Goal: Task Accomplishment & Management: Manage account settings

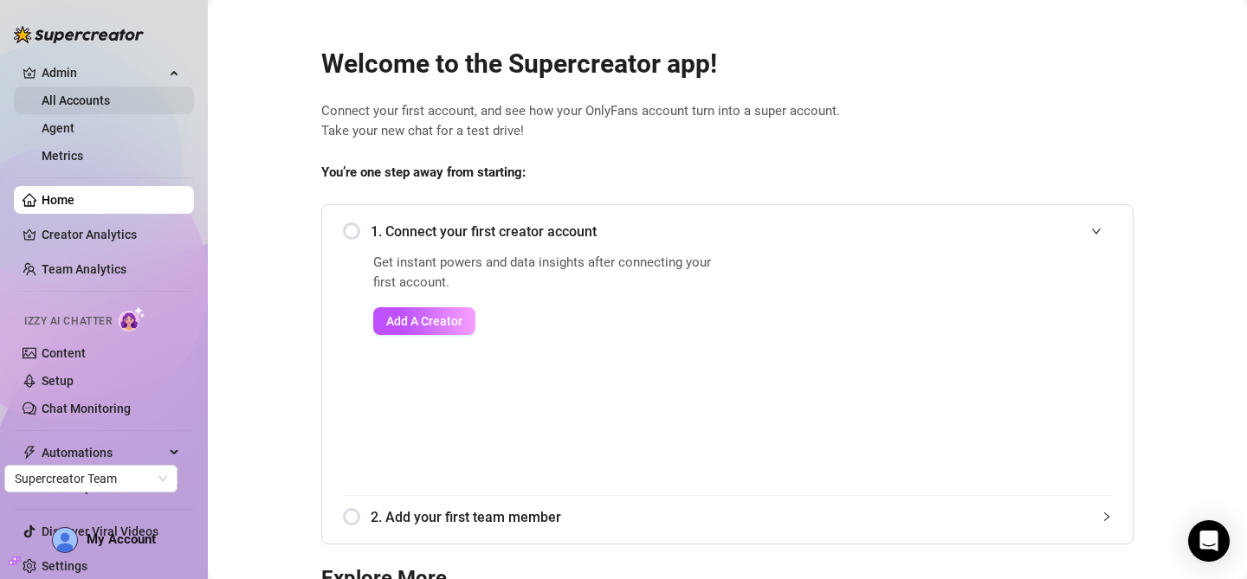
click at [49, 94] on link "All Accounts" at bounding box center [76, 101] width 68 height 14
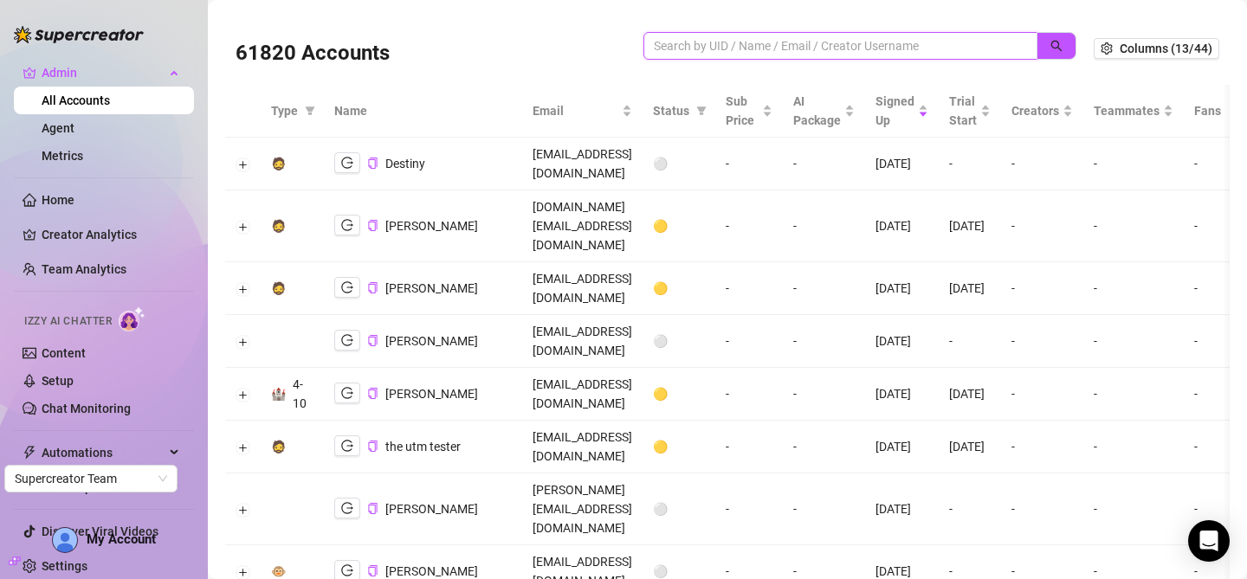
click at [893, 41] on input "search" at bounding box center [833, 45] width 359 height 19
paste input "[EMAIL_ADDRESS][DOMAIN_NAME]"
click at [1050, 48] on icon "search" at bounding box center [1056, 46] width 12 height 12
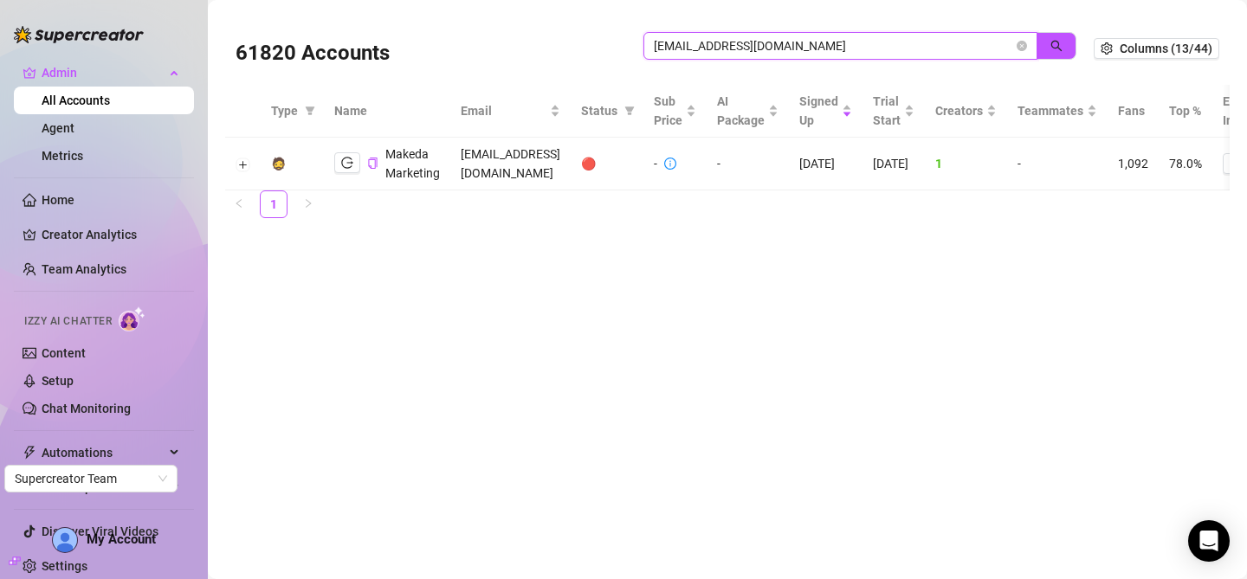
type input "[EMAIL_ADDRESS][DOMAIN_NAME]"
drag, startPoint x: 1016, startPoint y: 190, endPoint x: 1040, endPoint y: 190, distance: 24.2
click at [1007, 190] on td "1" at bounding box center [966, 164] width 82 height 53
